Goal: Information Seeking & Learning: Find contact information

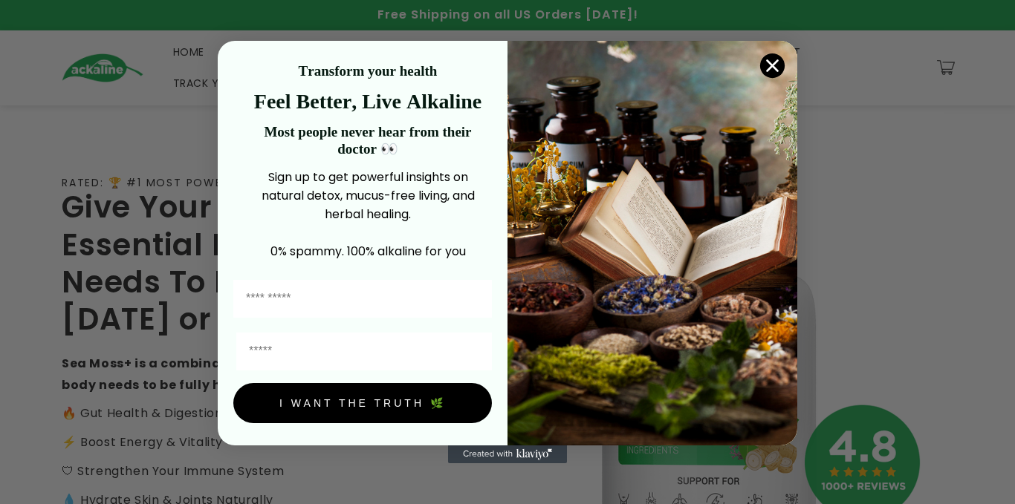
click at [769, 63] on circle "Close dialog" at bounding box center [772, 65] width 25 height 25
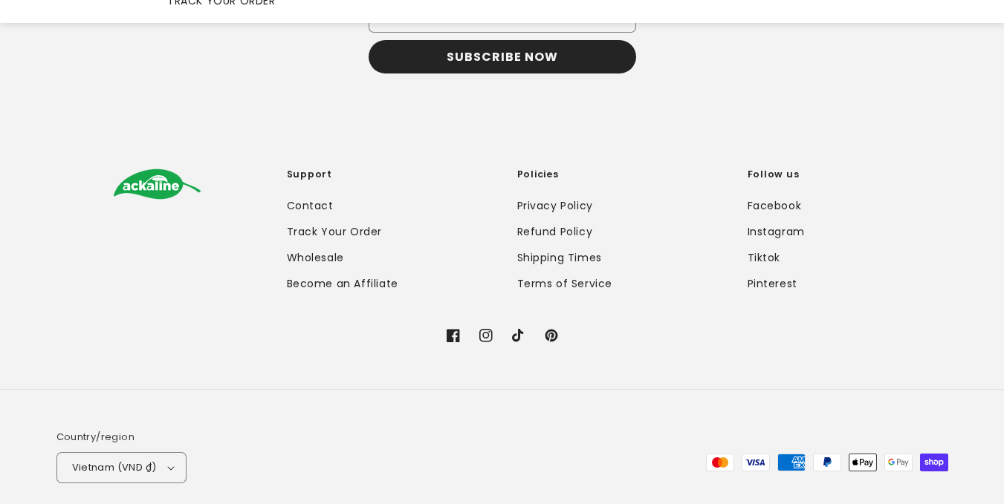
scroll to position [2985, 0]
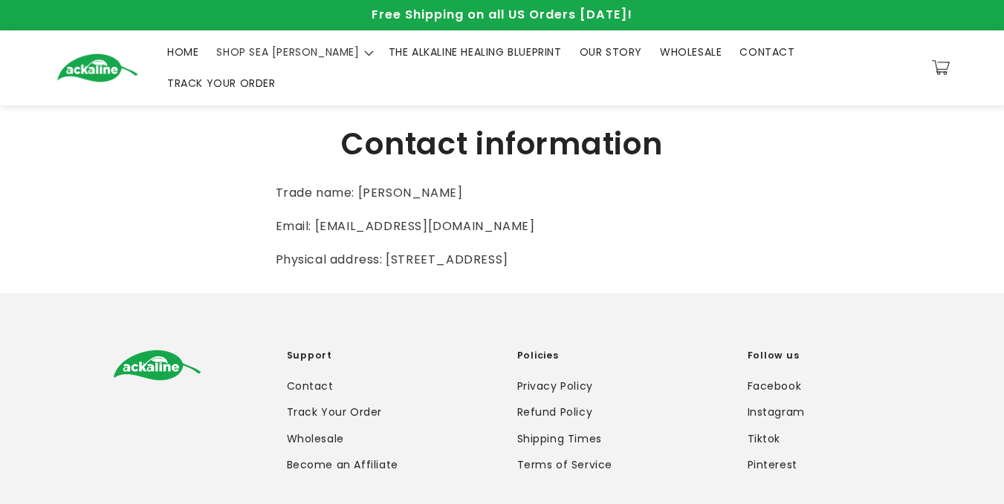
drag, startPoint x: 360, startPoint y: 259, endPoint x: 390, endPoint y: 235, distance: 37.6
click at [390, 250] on p "Physical address: 2055 Limestone Rd STE 200-C, Wilmington DE 19808, United Stat…" at bounding box center [502, 261] width 453 height 22
copy p "2055 Limestone Rd STE 200-C, Wilmington DE 19808, United States"
click at [282, 56] on span "SHOP SEA [PERSON_NAME]" at bounding box center [287, 51] width 143 height 13
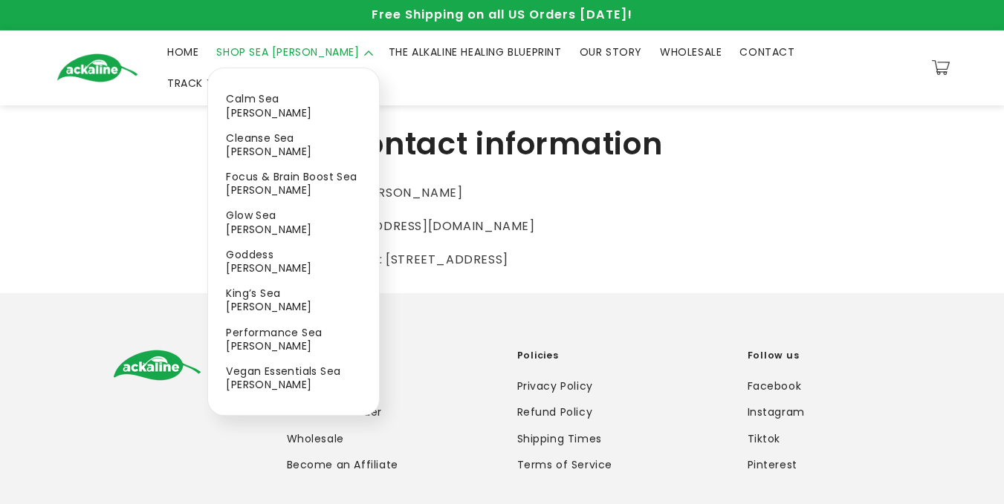
click at [276, 56] on span "SHOP SEA [PERSON_NAME]" at bounding box center [287, 51] width 143 height 13
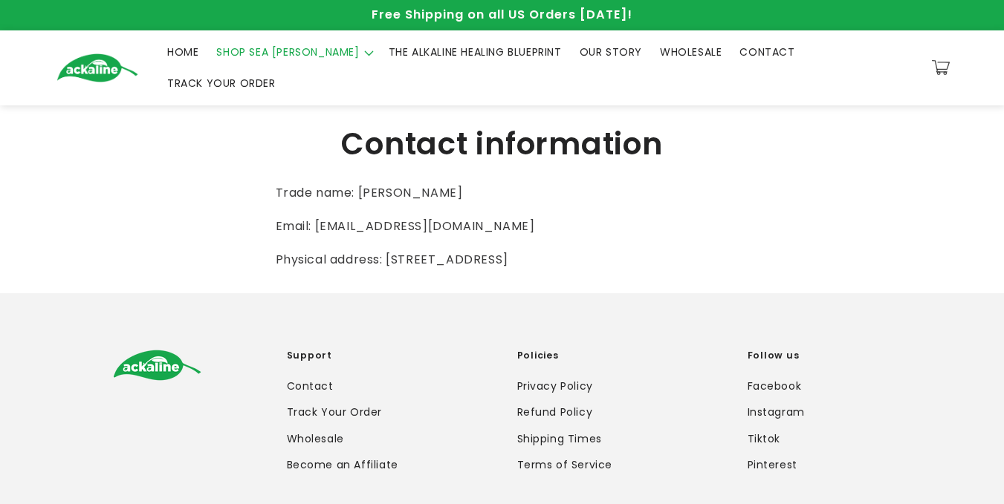
click at [272, 58] on span "SHOP SEA [PERSON_NAME]" at bounding box center [287, 51] width 143 height 13
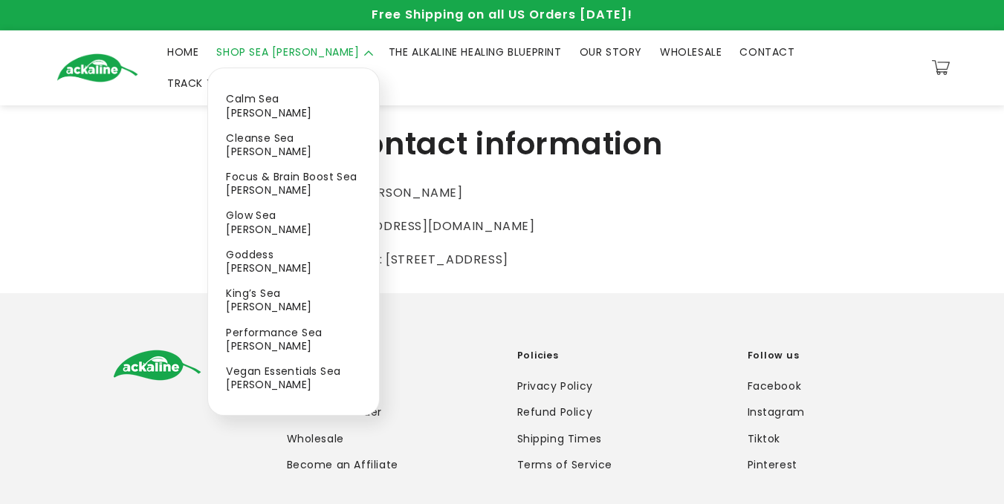
click at [403, 49] on span "THE ALKALINE HEALING BLUEPRINT" at bounding box center [475, 51] width 173 height 13
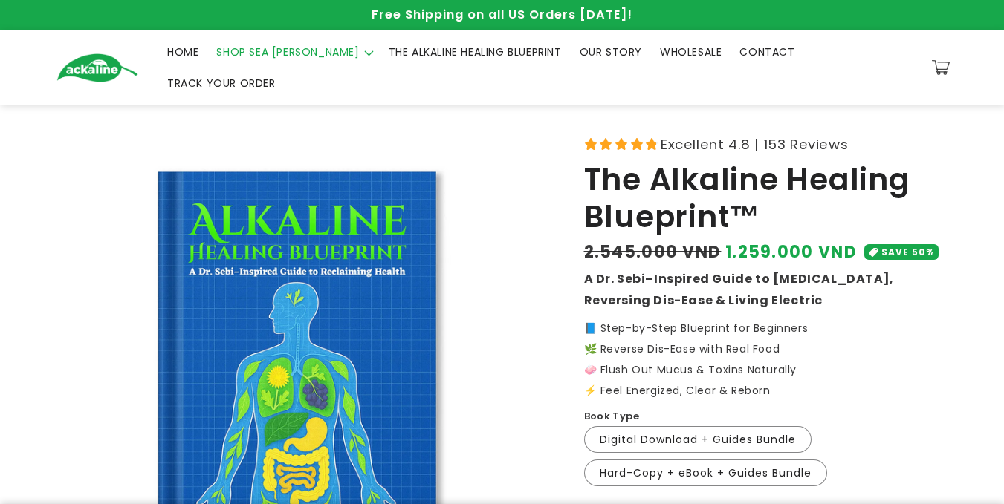
click at [260, 55] on span "SHOP SEA [PERSON_NAME]" at bounding box center [287, 51] width 143 height 13
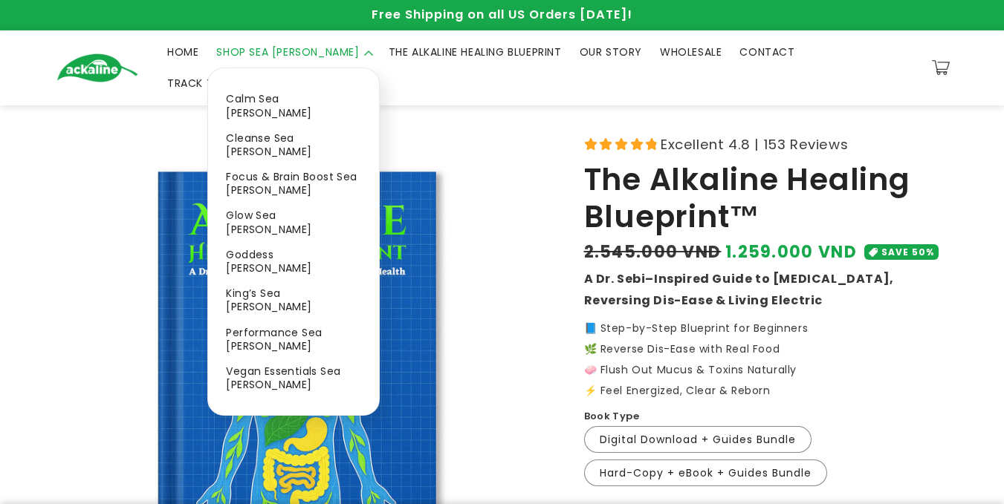
click at [280, 106] on link "Calm Sea [PERSON_NAME]" at bounding box center [293, 105] width 170 height 39
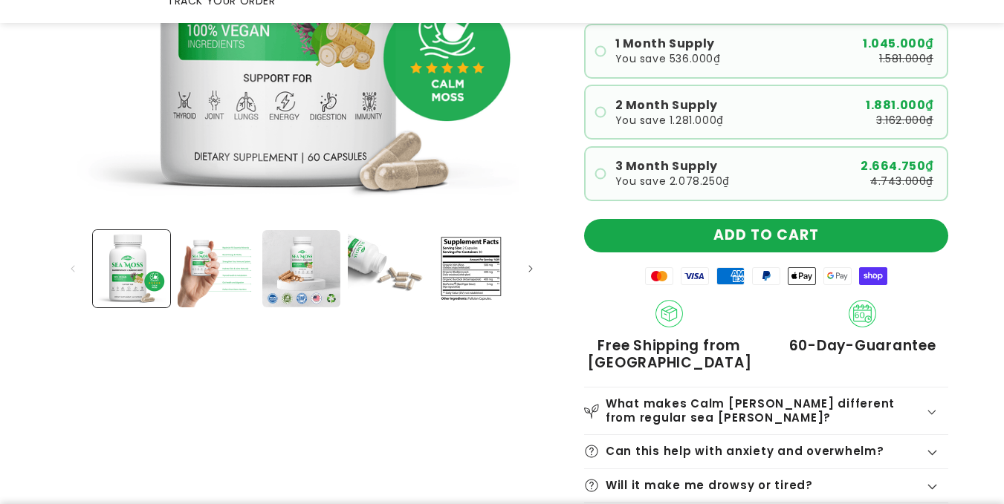
scroll to position [446, 0]
